Goal: Transaction & Acquisition: Obtain resource

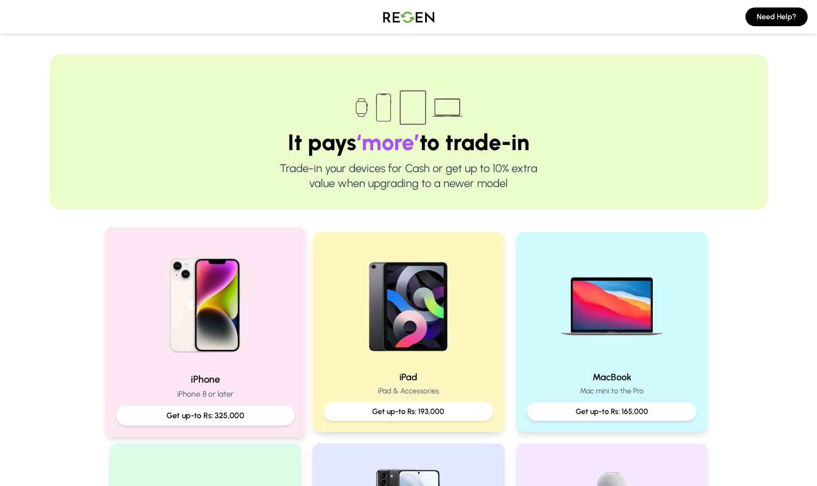
click at [232, 302] on img at bounding box center [205, 302] width 126 height 126
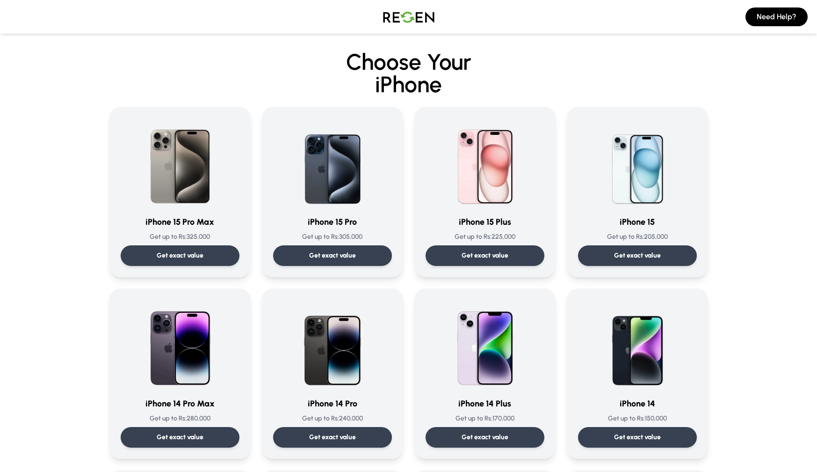
click at [537, 66] on h2 "Choose Your iPhone" at bounding box center [409, 73] width 700 height 45
click at [408, 17] on img at bounding box center [408, 17] width 65 height 26
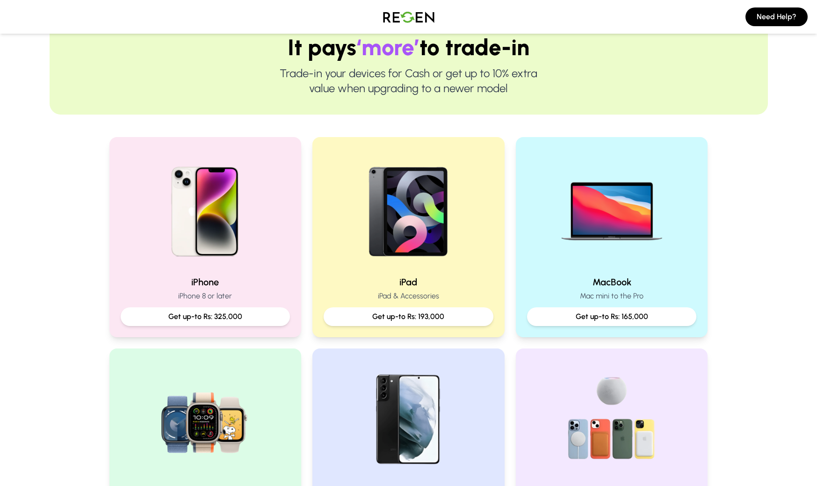
scroll to position [84, 0]
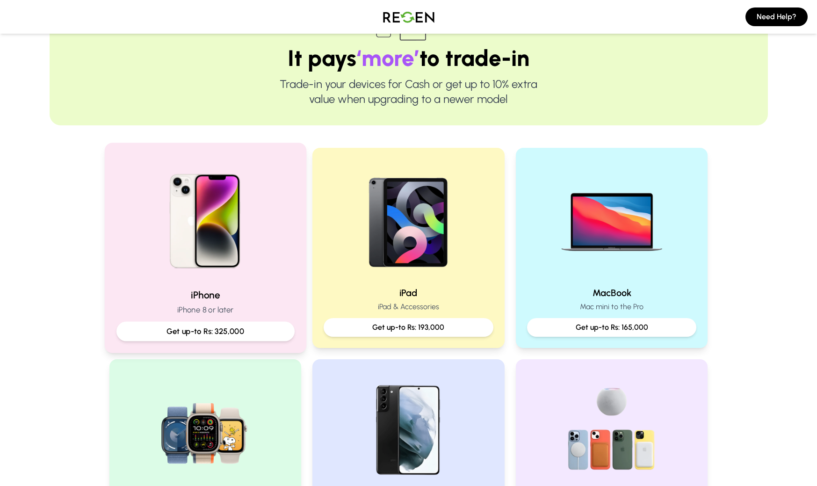
click at [201, 193] on img at bounding box center [205, 218] width 126 height 126
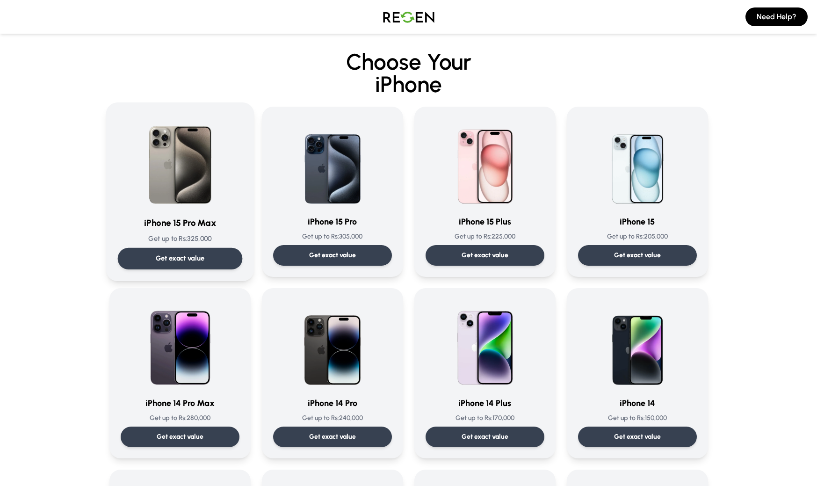
click at [180, 188] on img at bounding box center [180, 161] width 94 height 94
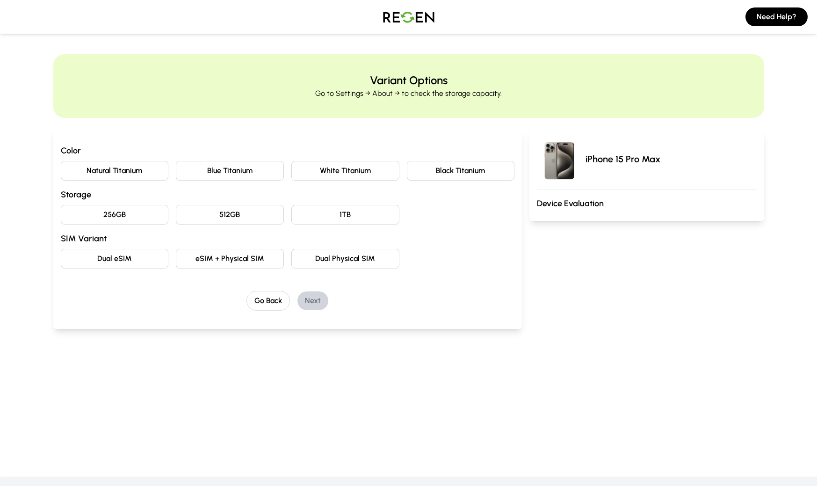
click at [143, 176] on button "Natural Titanium" at bounding box center [115, 171] width 108 height 20
click at [160, 219] on button "256GB" at bounding box center [115, 215] width 108 height 20
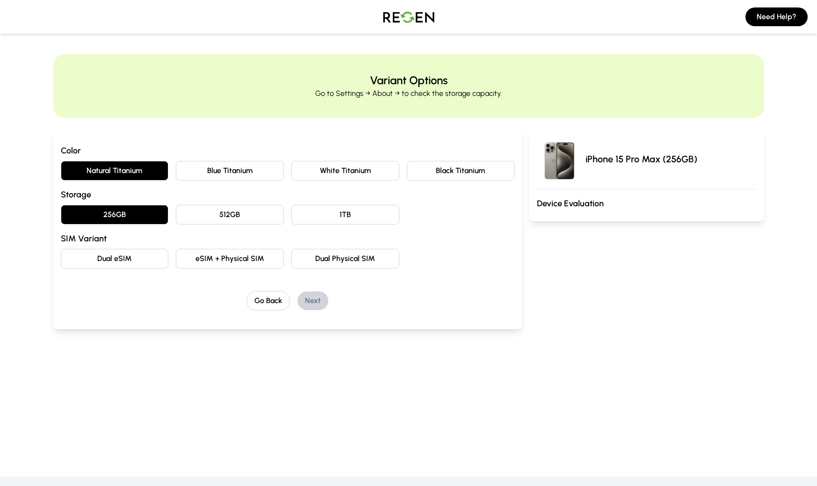
click at [221, 260] on button "eSIM + Physical SIM" at bounding box center [230, 259] width 108 height 20
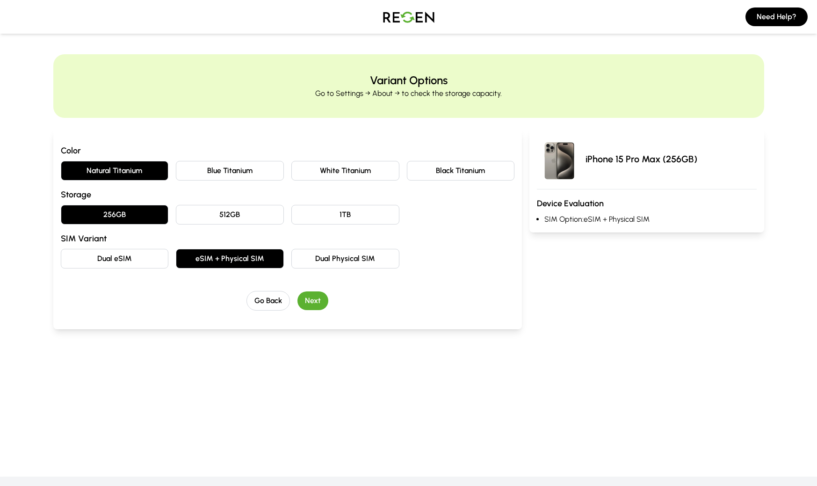
click at [316, 305] on button "Next" at bounding box center [313, 300] width 31 height 19
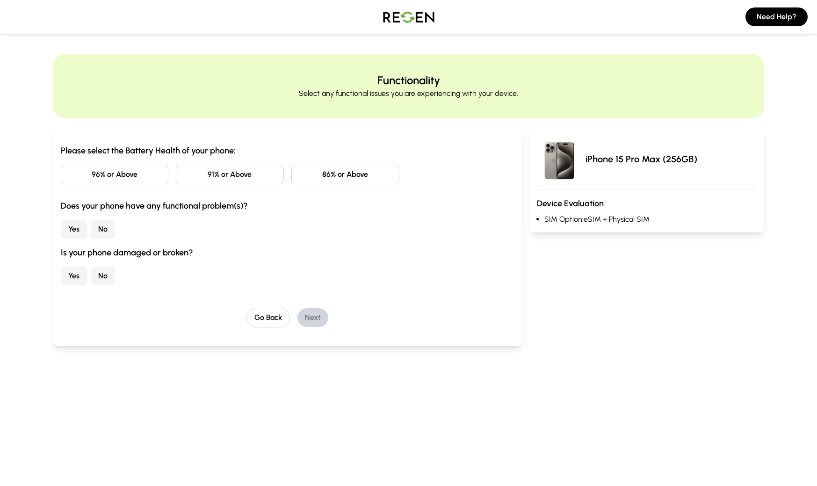
click at [118, 178] on button "96% or Above" at bounding box center [115, 175] width 108 height 20
click at [102, 233] on button "No" at bounding box center [103, 229] width 24 height 19
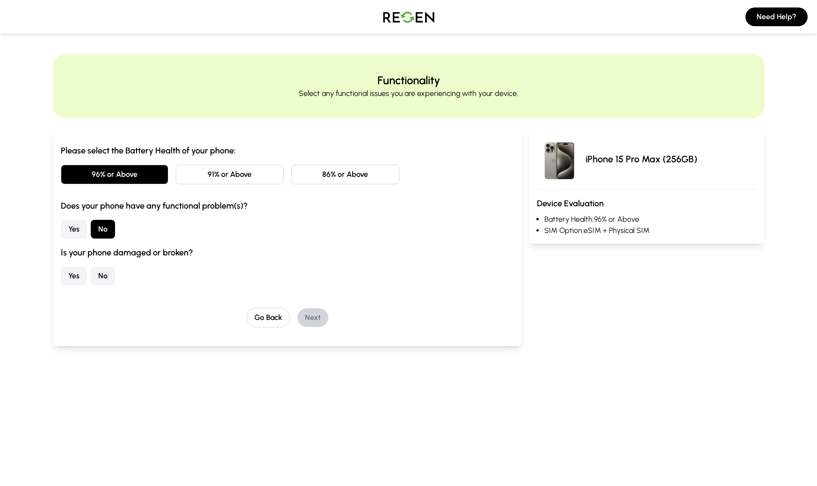
click at [107, 281] on button "No" at bounding box center [103, 276] width 24 height 19
click at [322, 319] on button "Next" at bounding box center [313, 317] width 31 height 19
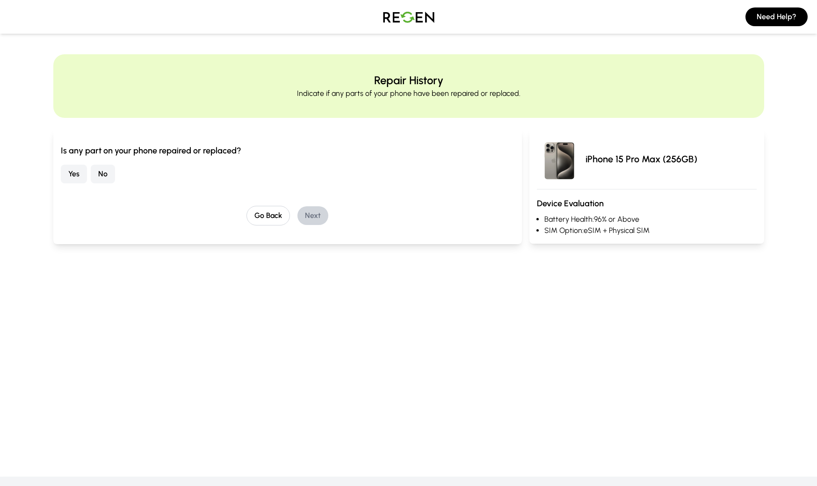
drag, startPoint x: 99, startPoint y: 173, endPoint x: 106, endPoint y: 173, distance: 6.5
click at [99, 173] on button "No" at bounding box center [103, 174] width 24 height 19
click at [319, 218] on button "Next" at bounding box center [313, 215] width 31 height 19
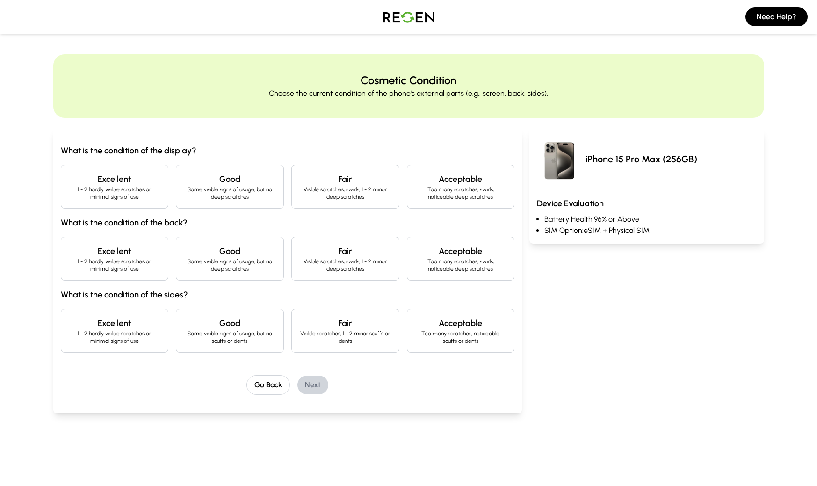
click at [134, 183] on h4 "Excellent" at bounding box center [115, 179] width 92 height 13
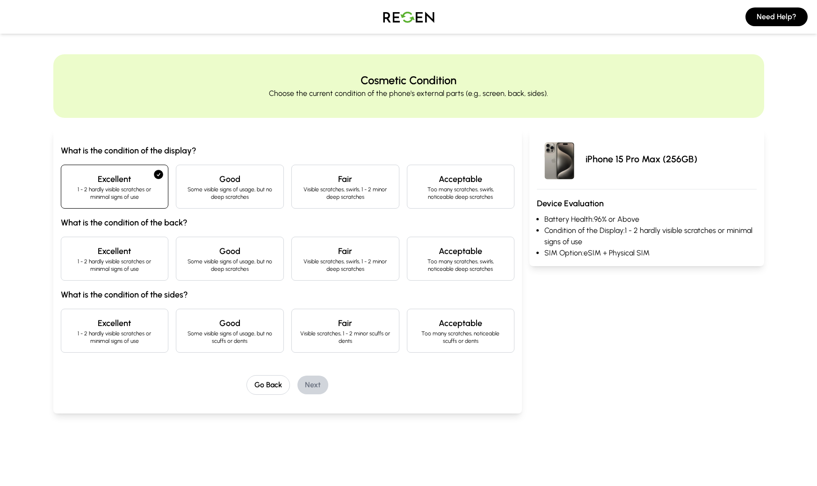
click at [142, 260] on p "1 - 2 hardly visible scratches or minimal signs of use" at bounding box center [115, 265] width 92 height 15
click at [140, 335] on p "1 - 2 hardly visible scratches or minimal signs of use" at bounding box center [115, 337] width 92 height 15
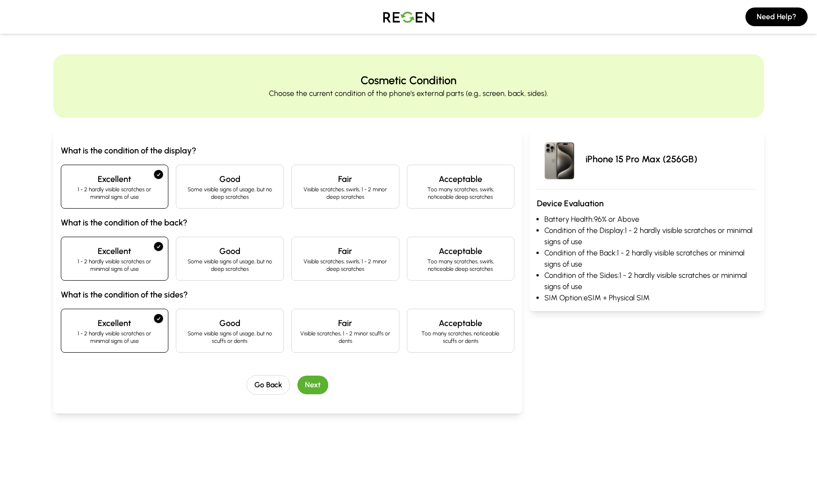
click at [323, 386] on button "Next" at bounding box center [313, 385] width 31 height 19
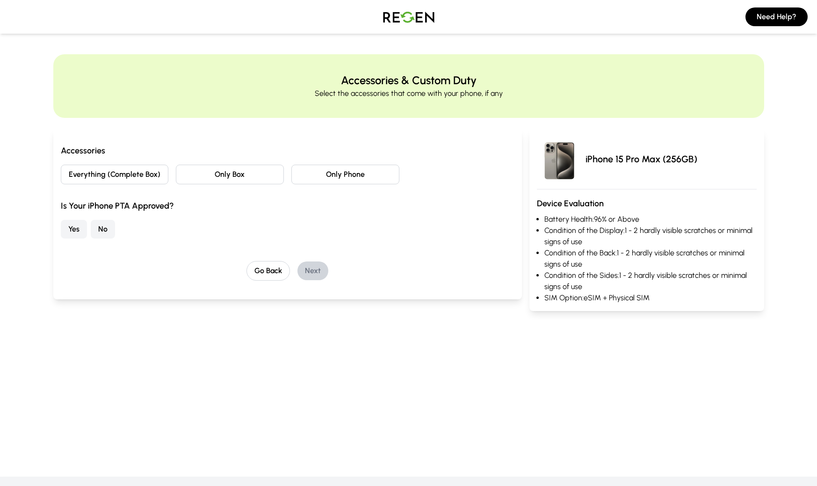
click at [354, 181] on button "Only Phone" at bounding box center [345, 175] width 108 height 20
click at [100, 228] on button "No" at bounding box center [103, 229] width 24 height 19
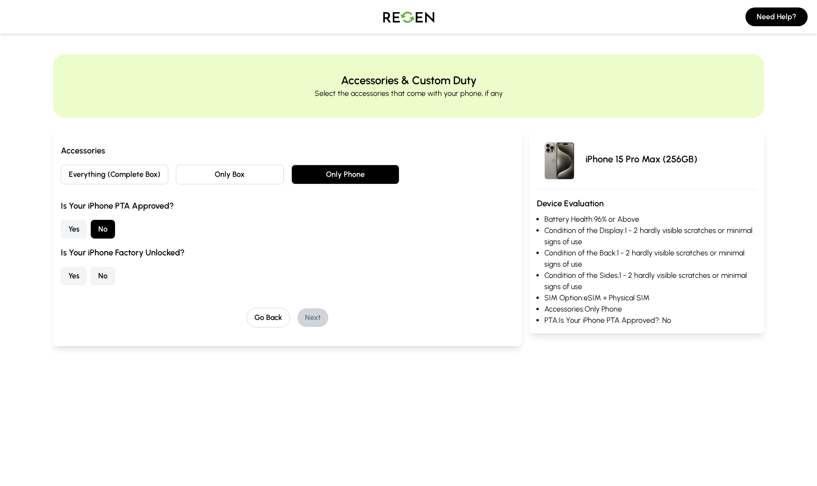
click at [80, 279] on button "Yes" at bounding box center [74, 276] width 26 height 19
click at [314, 316] on button "Next" at bounding box center [313, 317] width 31 height 19
